Goal: Task Accomplishment & Management: Manage account settings

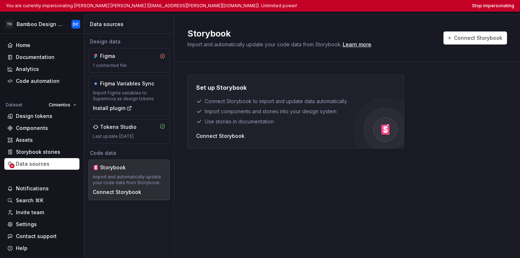
click at [484, 6] on html "You are currently impersonating [PERSON_NAME] [PERSON_NAME] ([EMAIL_ADDRESS][PE…" at bounding box center [260, 129] width 520 height 258
click at [484, 6] on button "Stop impersonating" at bounding box center [493, 6] width 42 height 6
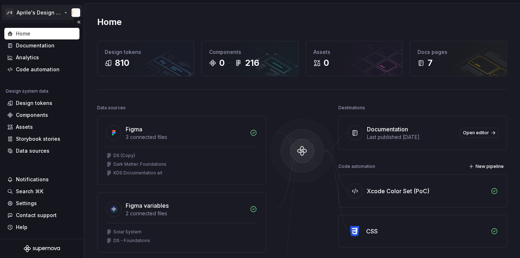
click at [35, 15] on html "🚀S Aprile's Design System Home Documentation Analytics Code automation Design s…" at bounding box center [260, 129] width 520 height 258
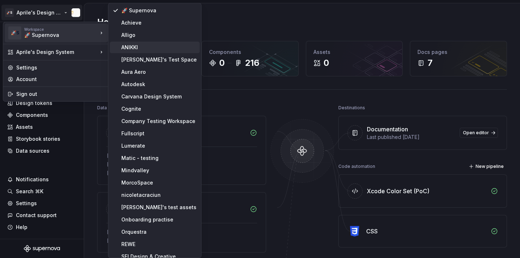
click at [134, 45] on div "ANIKKI" at bounding box center [159, 47] width 76 height 7
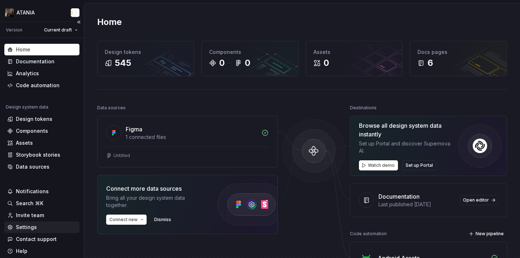
click at [44, 225] on div "Settings" at bounding box center [41, 226] width 69 height 7
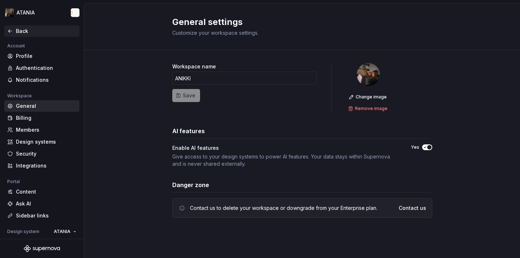
click at [11, 27] on div "Back" at bounding box center [41, 31] width 75 height 12
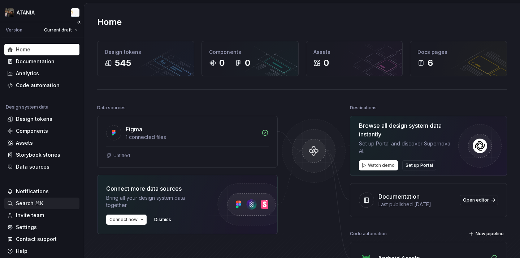
click at [29, 204] on div "Search ⌘K" at bounding box center [29, 202] width 27 height 7
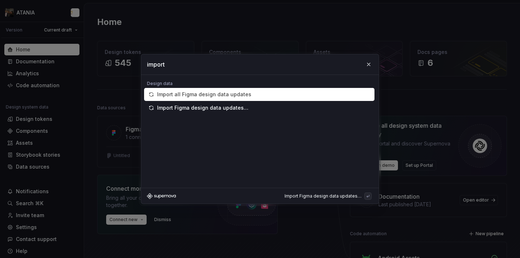
type input "import"
click at [198, 95] on div "Import all Figma design data updates" at bounding box center [204, 94] width 94 height 7
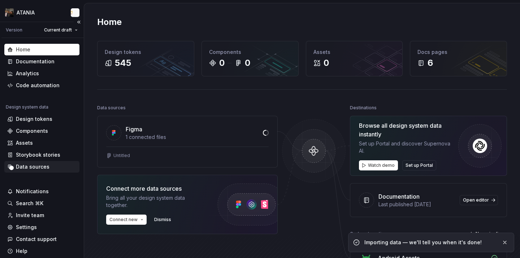
click at [44, 162] on div "Data sources" at bounding box center [41, 167] width 75 height 12
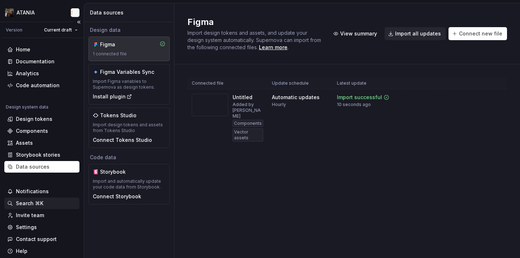
click at [33, 203] on div "Search ⌘K" at bounding box center [29, 202] width 27 height 7
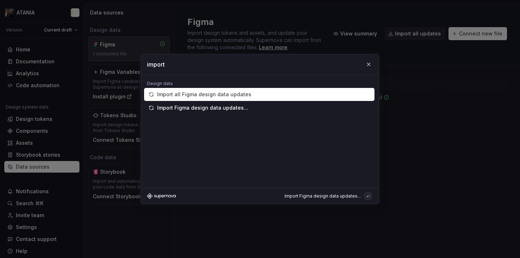
type input "import"
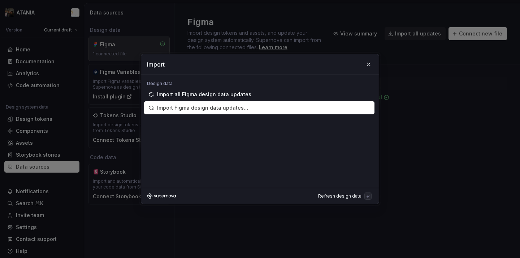
click at [197, 109] on div "Import Figma design data updates…" at bounding box center [202, 107] width 91 height 7
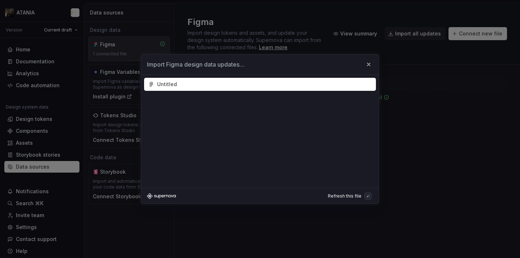
click at [190, 83] on div "Untitled" at bounding box center [263, 84] width 212 height 7
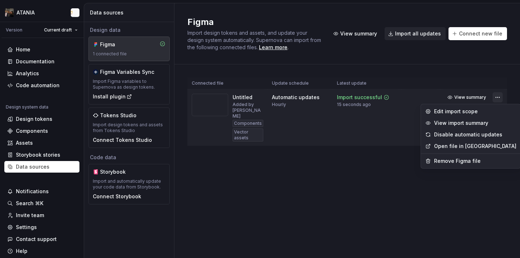
click at [493, 95] on html "ATANIA Version Current draft Home Documentation Analytics Code automation Desig…" at bounding box center [260, 129] width 520 height 258
click at [464, 164] on div "Remove Figma file" at bounding box center [471, 161] width 97 height 12
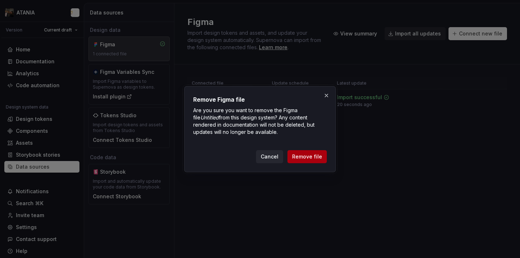
click at [315, 161] on button "Remove file" at bounding box center [307, 156] width 39 height 13
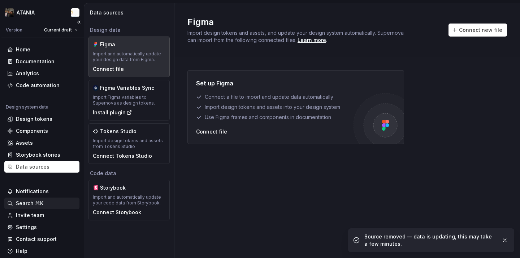
click at [27, 204] on div "Search ⌘K" at bounding box center [29, 202] width 27 height 7
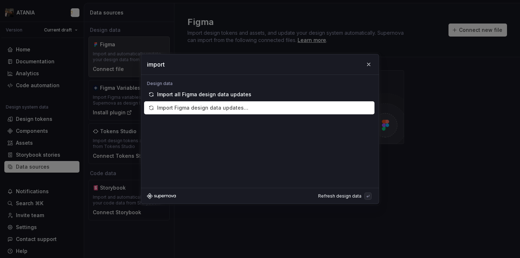
type input "import"
click at [201, 105] on div "Import Figma design data updates…" at bounding box center [202, 107] width 91 height 7
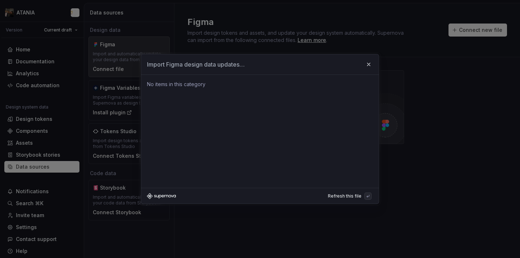
click at [197, 88] on div "No items in this category" at bounding box center [260, 84] width 232 height 12
click at [357, 199] on button "Refresh this file" at bounding box center [349, 196] width 48 height 10
click at [354, 198] on div "Refresh this file" at bounding box center [346, 196] width 36 height 6
click at [368, 67] on button "button" at bounding box center [369, 64] width 10 height 10
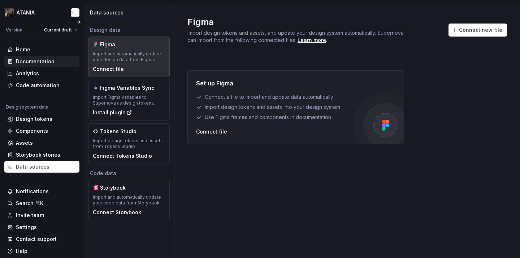
click at [61, 60] on div "Documentation" at bounding box center [41, 61] width 69 height 7
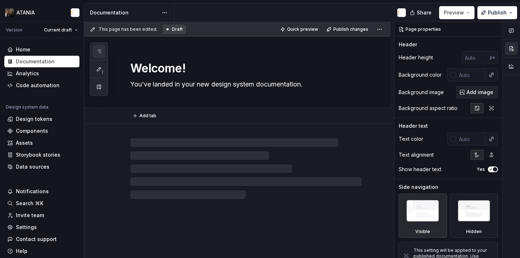
type textarea "*"
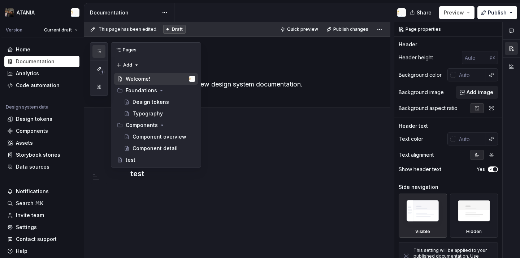
click at [105, 53] on button "button" at bounding box center [98, 51] width 13 height 13
click at [35, 228] on div "Settings" at bounding box center [26, 226] width 21 height 7
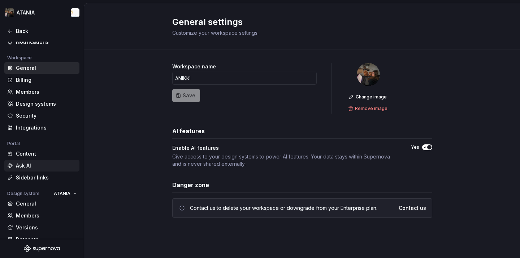
scroll to position [60, 0]
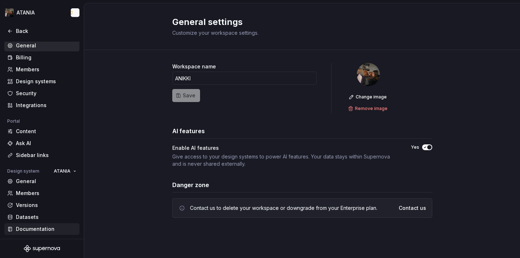
click at [40, 225] on div "Documentation" at bounding box center [46, 228] width 61 height 7
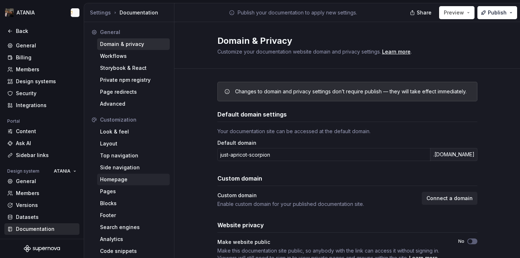
click at [127, 180] on div "Homepage" at bounding box center [133, 179] width 67 height 7
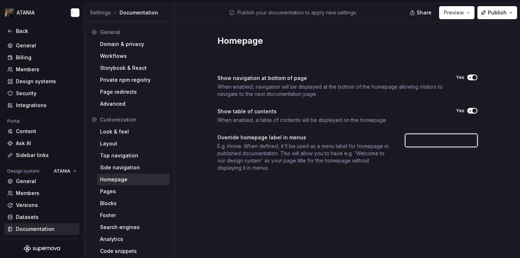
click at [452, 143] on input "text" at bounding box center [441, 140] width 72 height 13
type input "HOME"
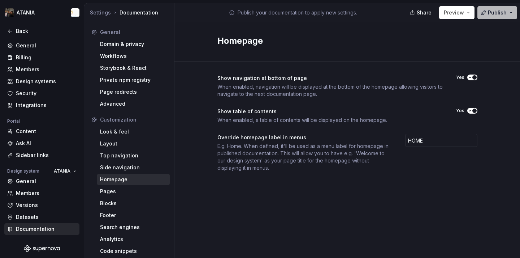
click at [489, 10] on span "Publish" at bounding box center [497, 12] width 19 height 7
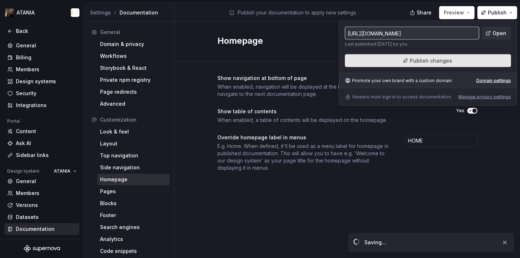
click at [461, 62] on button "Publish changes" at bounding box center [428, 60] width 166 height 13
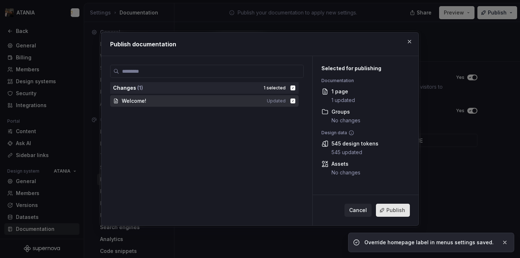
click at [396, 207] on span "Publish" at bounding box center [396, 209] width 19 height 7
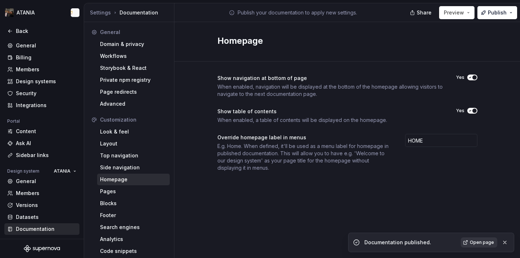
click at [488, 241] on span "Open page" at bounding box center [482, 242] width 24 height 6
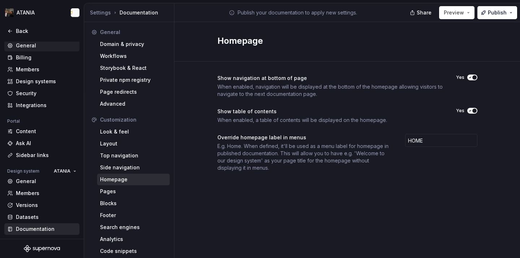
click at [43, 48] on div "General" at bounding box center [46, 45] width 61 height 7
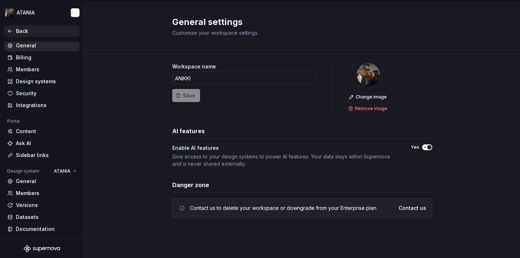
click at [21, 33] on div "Back" at bounding box center [46, 30] width 61 height 7
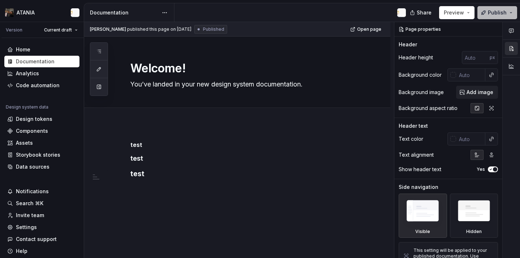
click at [512, 14] on button "Publish" at bounding box center [498, 12] width 40 height 13
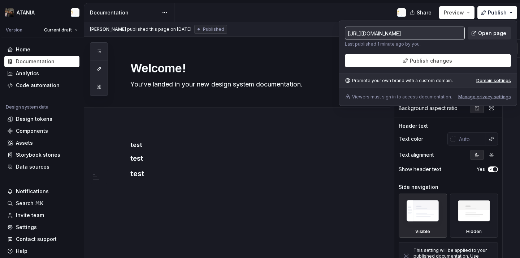
click at [488, 33] on span "Open page" at bounding box center [492, 33] width 28 height 7
type textarea "*"
